Goal: Task Accomplishment & Management: Manage account settings

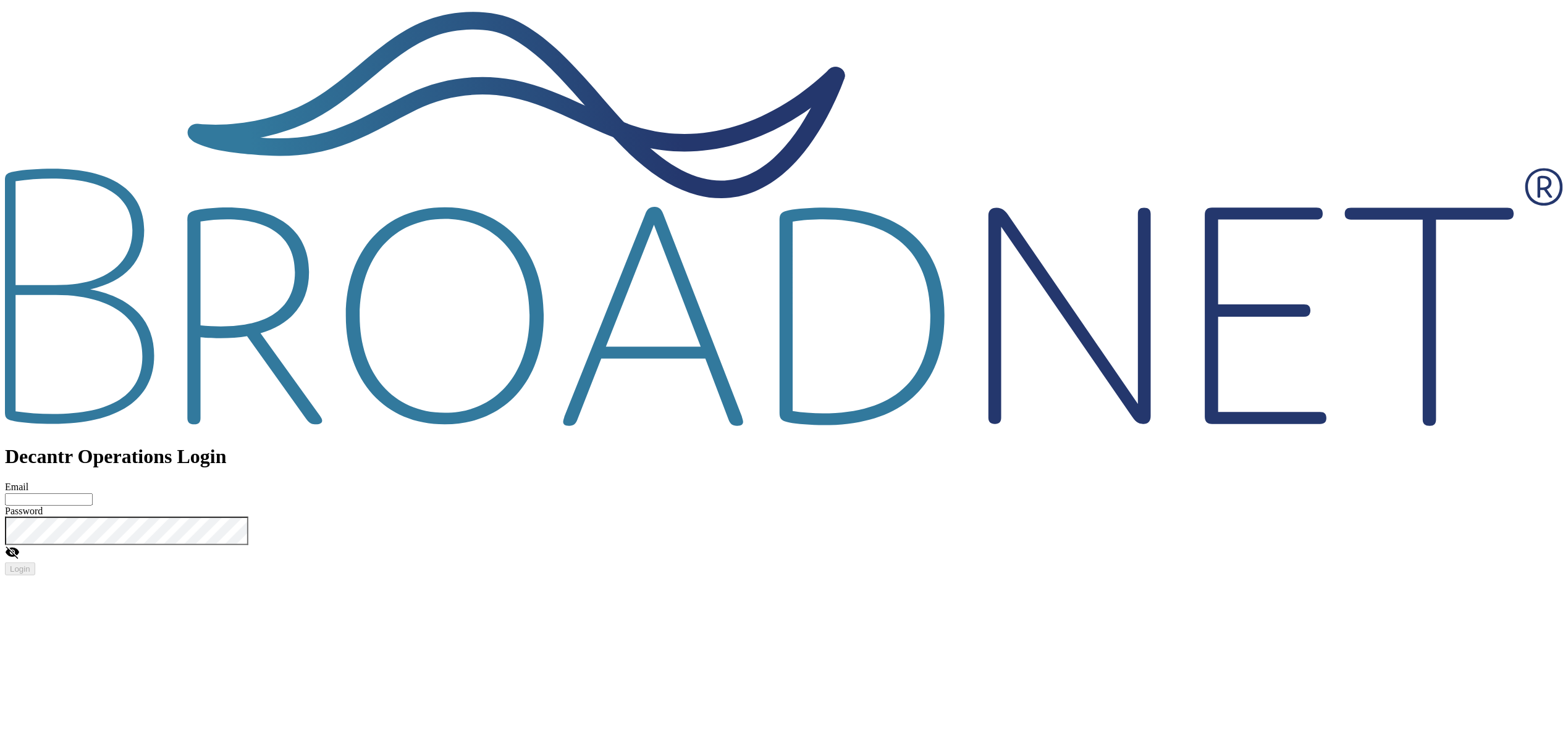
click at [93, 494] on input "Email" at bounding box center [49, 500] width 87 height 12
type input "**********"
click at [236, 21] on keeper-lock "Open Keeper Popup" at bounding box center [228, 14] width 15 height 15
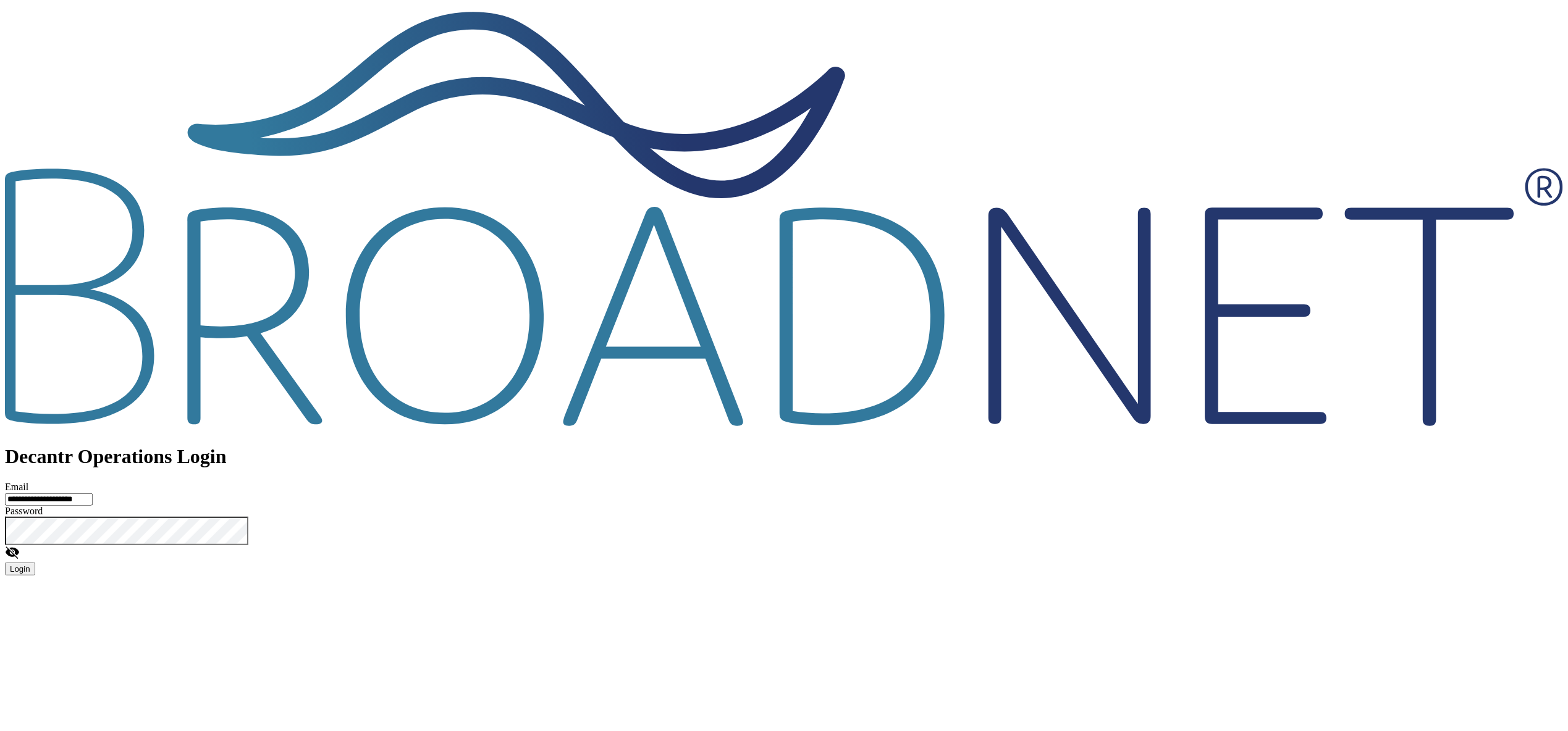
click at [30, 565] on span "Login" at bounding box center [21, 569] width 21 height 9
